Goal: Communication & Community: Ask a question

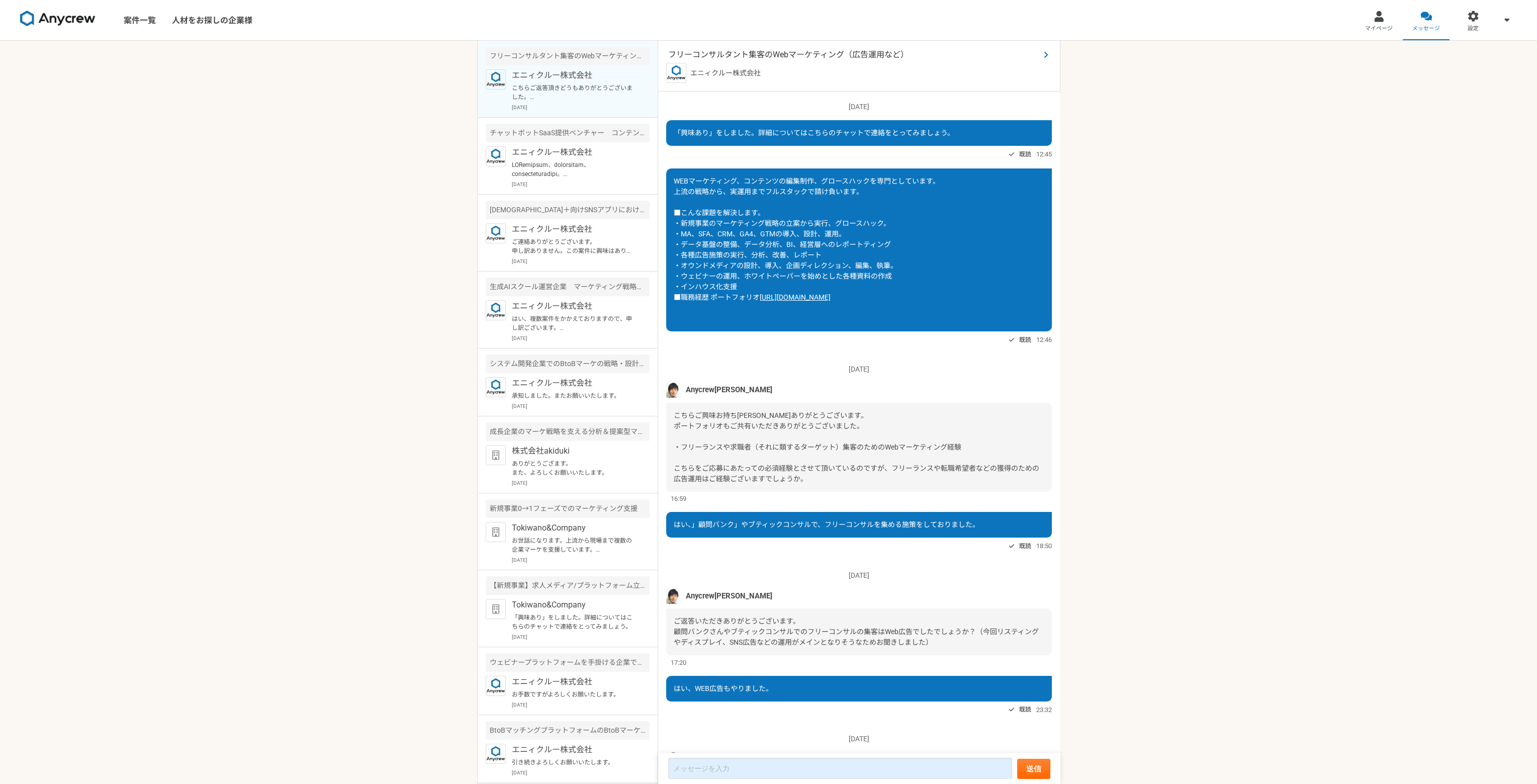
click at [806, 57] on span "フリーコンサルタント集客のWebマーケティング（広告運用など）" at bounding box center [854, 55] width 372 height 12
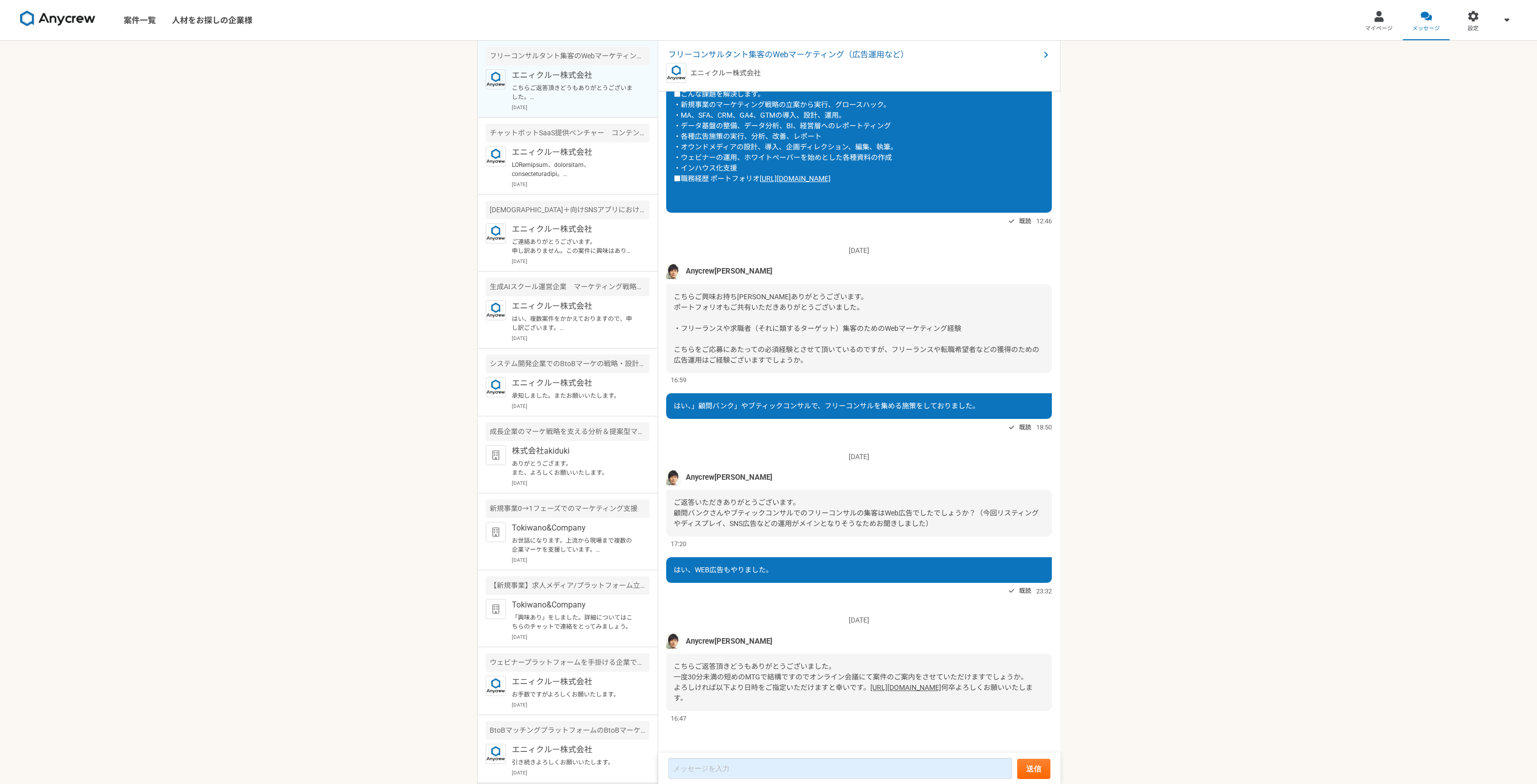
click at [871, 458] on link "[URL][DOMAIN_NAME]" at bounding box center [905, 687] width 70 height 8
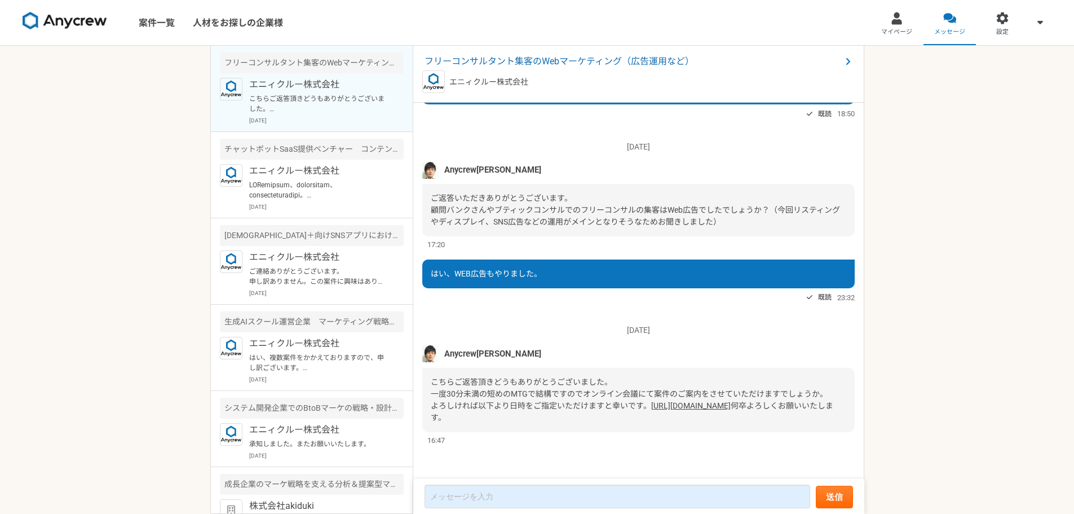
click at [506, 408] on div "こちらご返答頂きどうもありがとうございました。 一度30分未満の短めのMTGで結構ですのでオンライン会議にて案件のご案内をさせていただけますでしょうか。 よろ…" at bounding box center [638, 400] width 432 height 64
click at [651, 404] on link "[URL][DOMAIN_NAME]" at bounding box center [690, 405] width 79 height 9
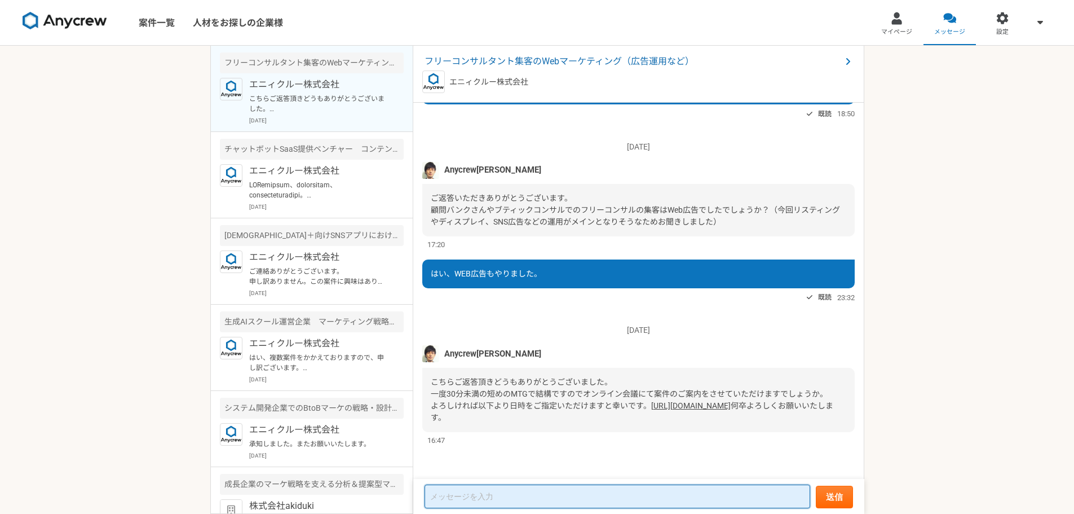
click at [471, 496] on textarea at bounding box center [617, 496] width 386 height 24
click at [493, 494] on textarea "すいません。" at bounding box center [617, 496] width 386 height 23
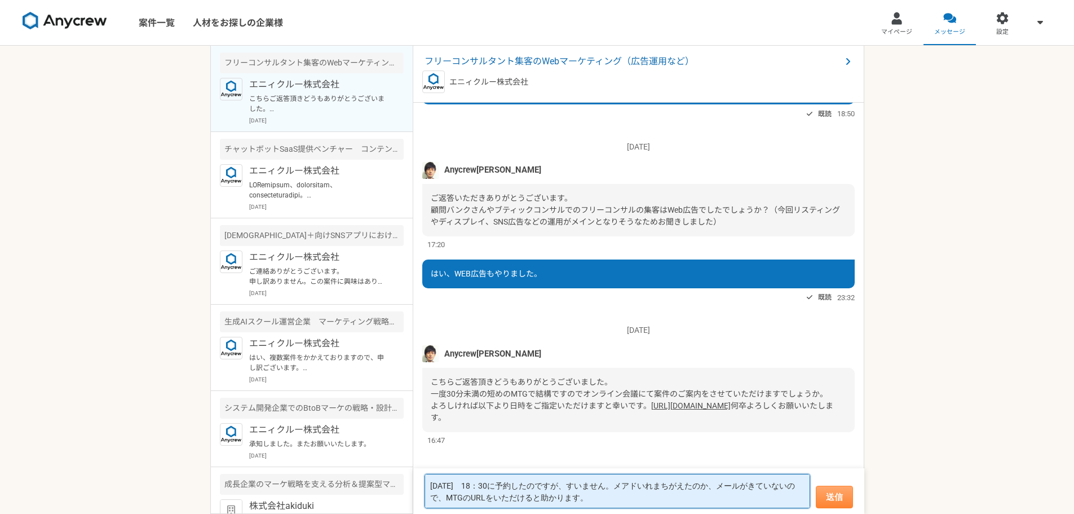
type textarea "[DATE]　18：30に予約したのですが、すいません。メアドいれまちがえたのか、メールがきていないので、MTGのURLをいただけると助かります。"
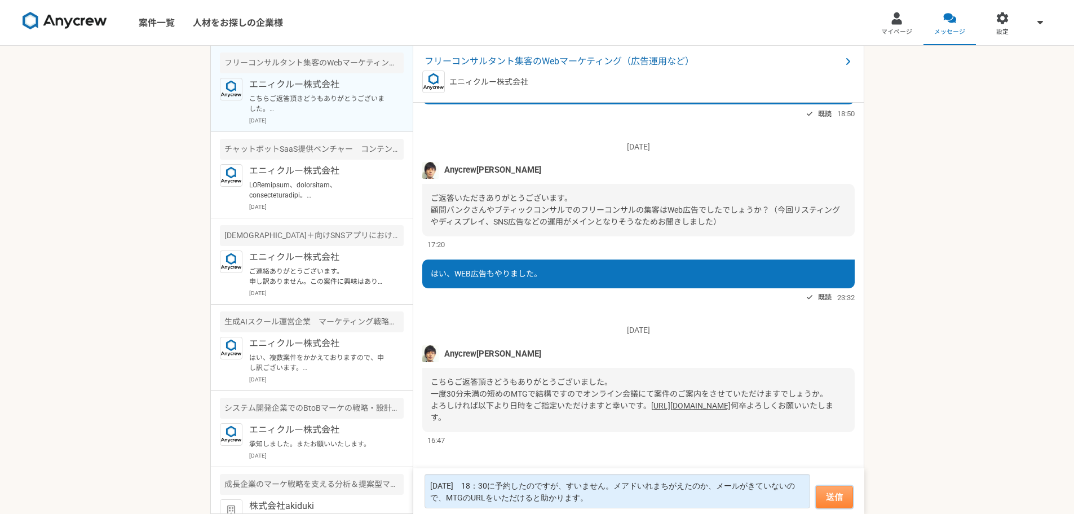
click at [839, 494] on button "送信" at bounding box center [834, 496] width 37 height 23
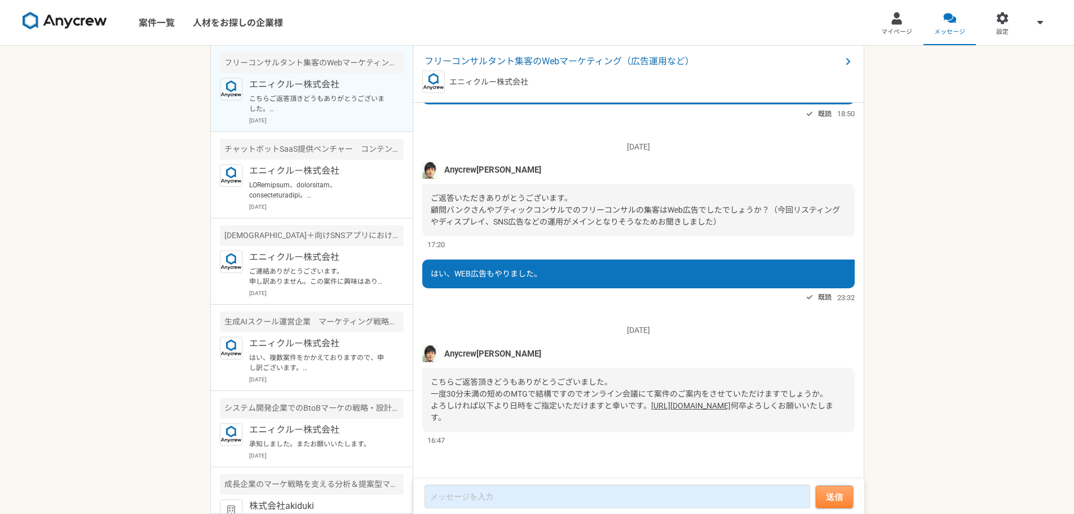
scroll to position [597, 0]
